Goal: Task Accomplishment & Management: Use online tool/utility

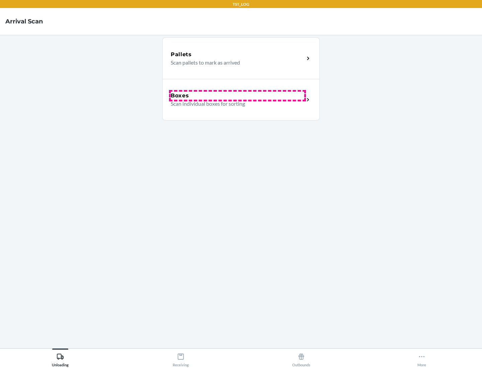
click at [237, 96] on div "Boxes" at bounding box center [238, 96] width 134 height 8
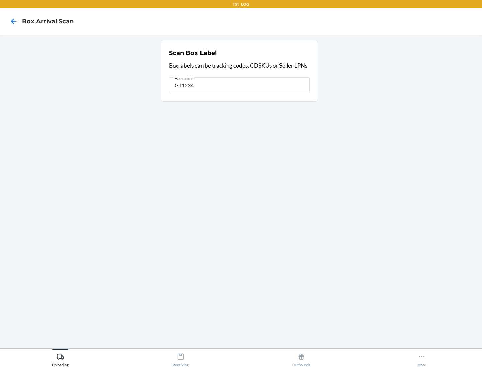
type input "GT1234"
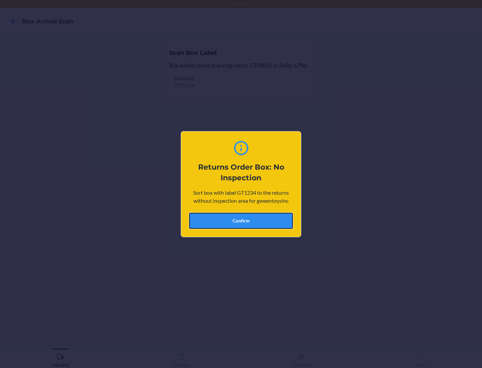
click at [241, 221] on button "Confirm" at bounding box center [241, 221] width 104 height 16
